Goal: Check status: Check status

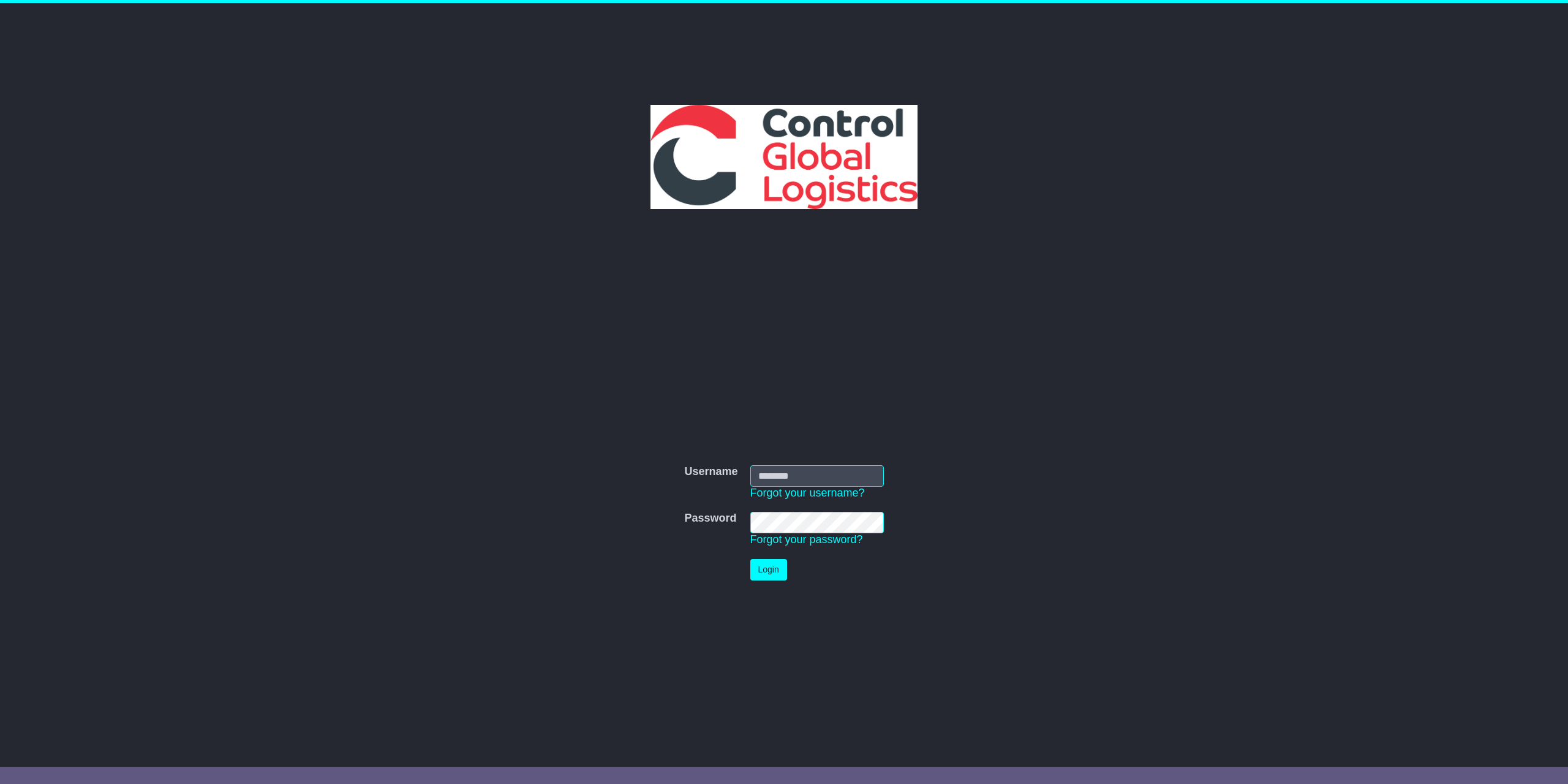
click at [872, 471] on input "Username" at bounding box center [817, 475] width 133 height 22
type input "**********"
click at [783, 578] on button "Login" at bounding box center [768, 569] width 37 height 22
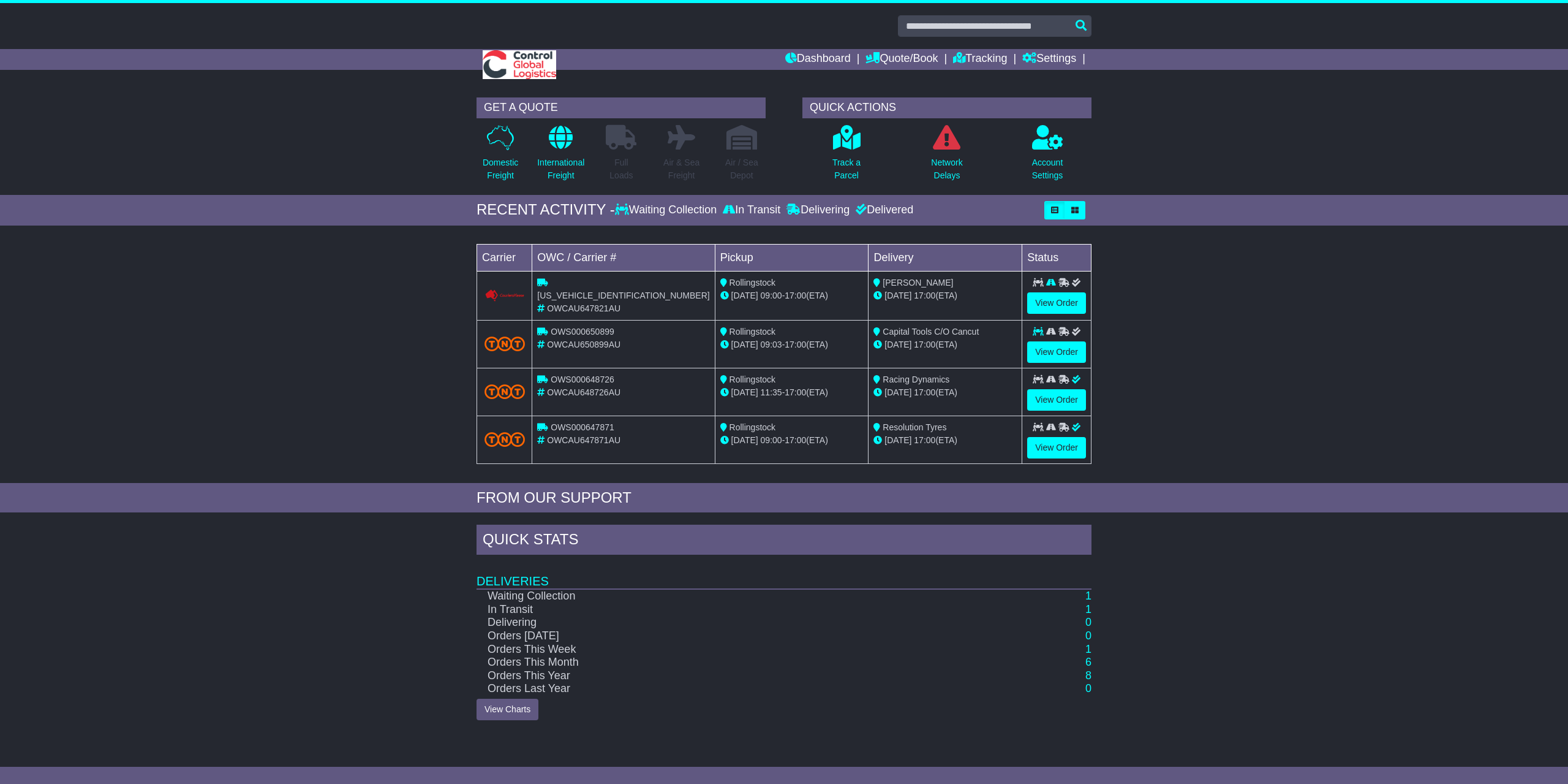
click at [519, 343] on img at bounding box center [504, 344] width 41 height 15
click at [1076, 359] on link "View Order" at bounding box center [1056, 352] width 59 height 22
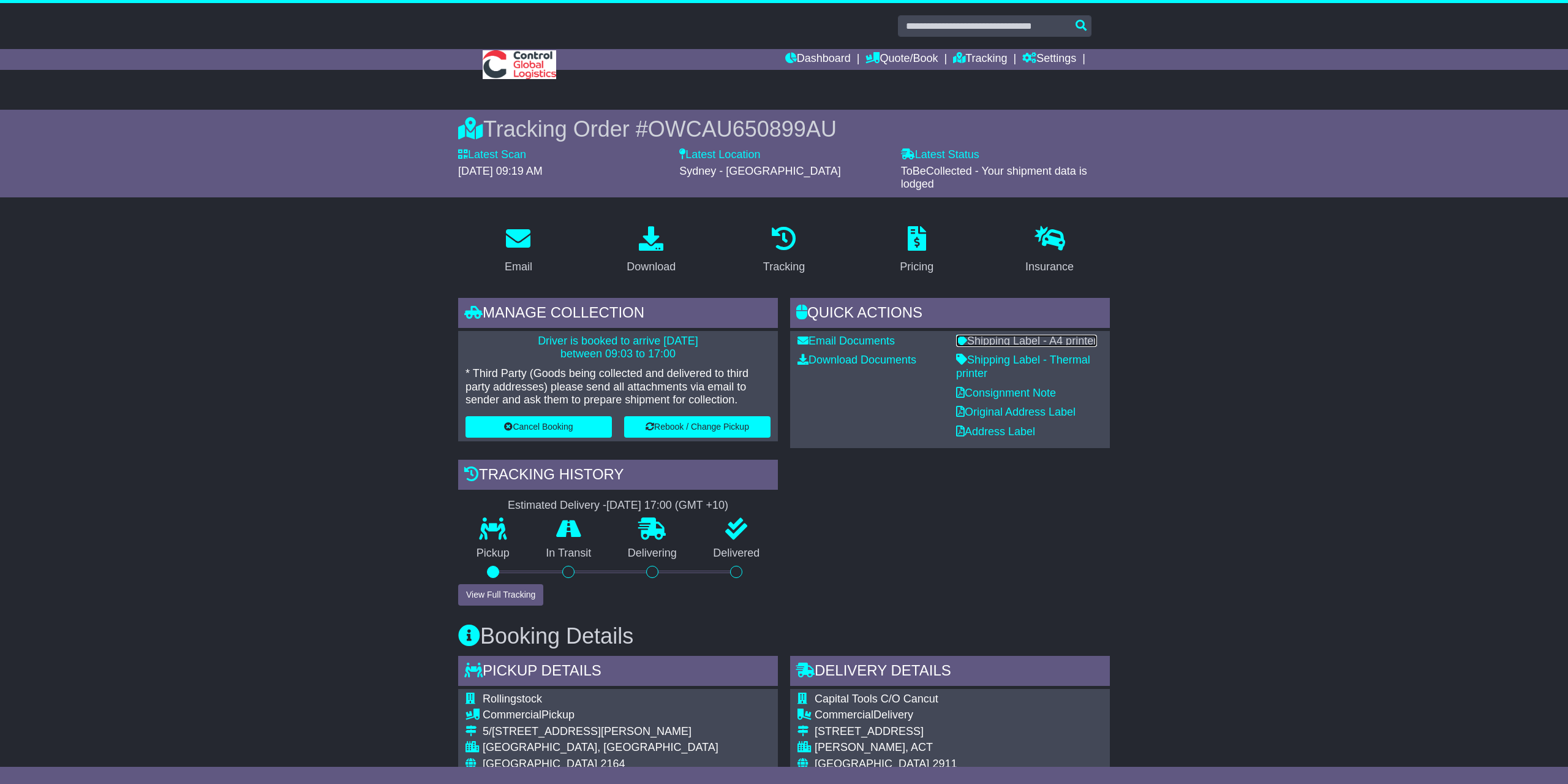
click at [1008, 345] on link "Shipping Label - A4 printer" at bounding box center [1026, 340] width 141 height 12
